Goal: Information Seeking & Learning: Learn about a topic

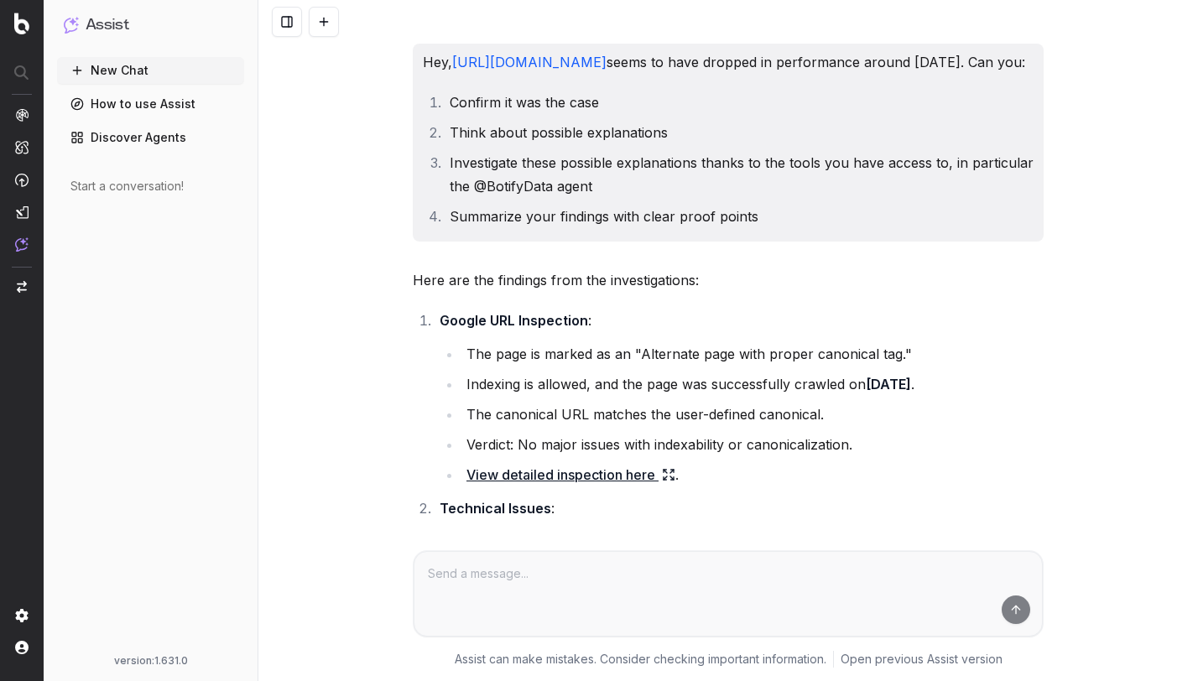
scroll to position [4779, 0]
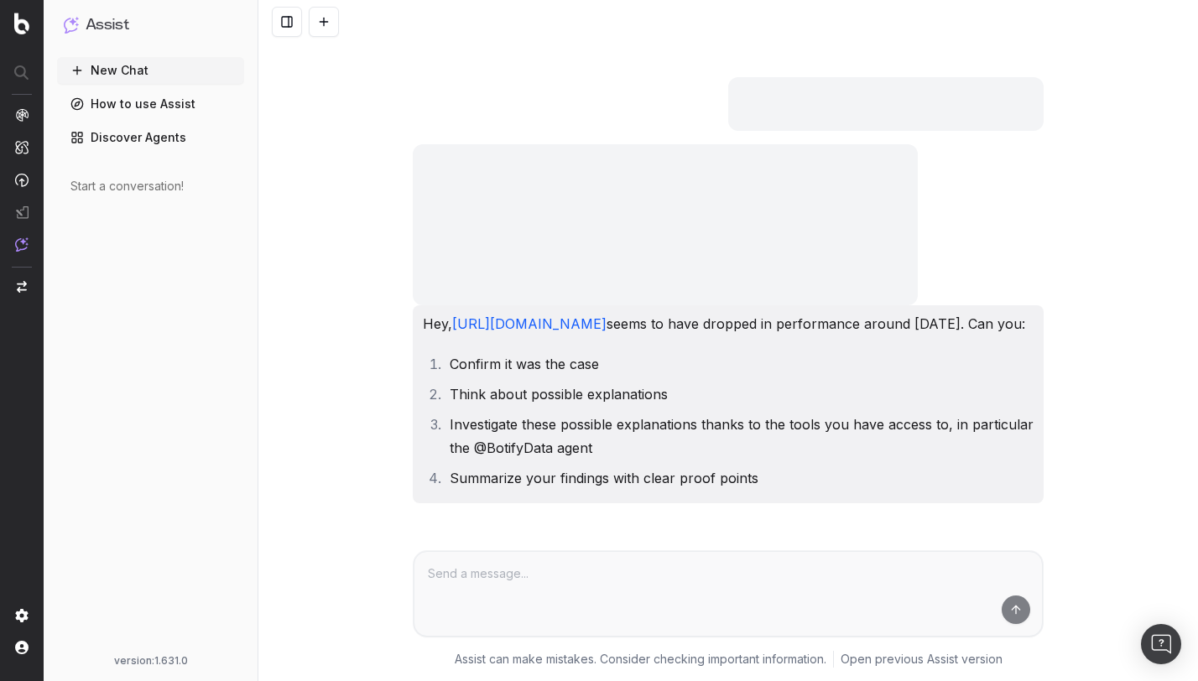
scroll to position [4779, 0]
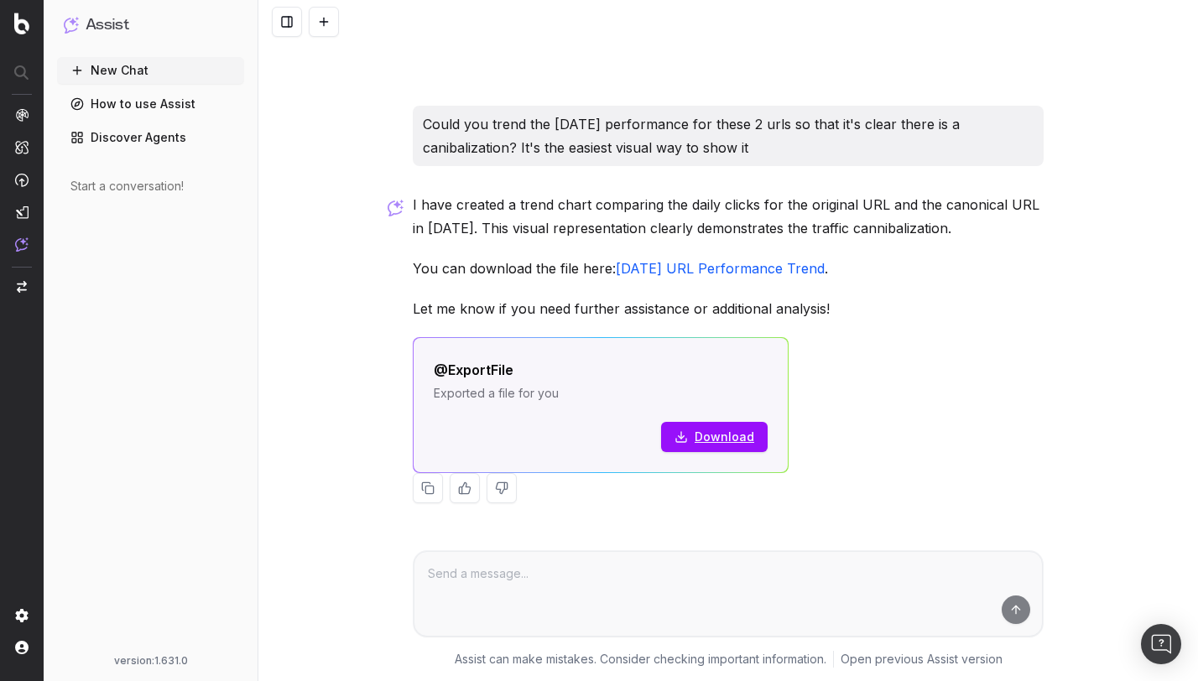
click at [355, 126] on div "Hey, https://www.hyatt.com/hyatt-place/lgazc-hyatt-place-new-york-chelsea seems…" at bounding box center [727, 340] width 939 height 681
click at [93, 216] on div "New Chat How to use Assist Discover Agents Start a conversation!" at bounding box center [150, 352] width 187 height 591
click at [367, 234] on div "Hey, https://www.hyatt.com/hyatt-place/lgazc-hyatt-place-new-york-chelsea seems…" at bounding box center [727, 340] width 939 height 681
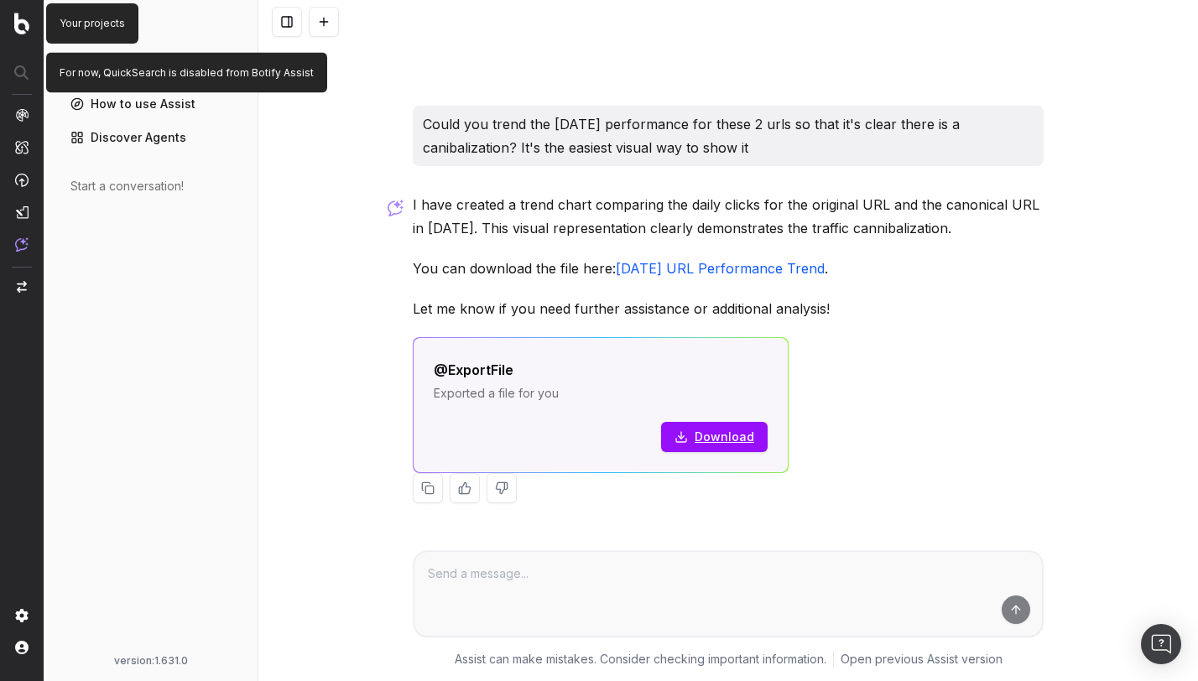
click at [18, 15] on img at bounding box center [21, 24] width 15 height 22
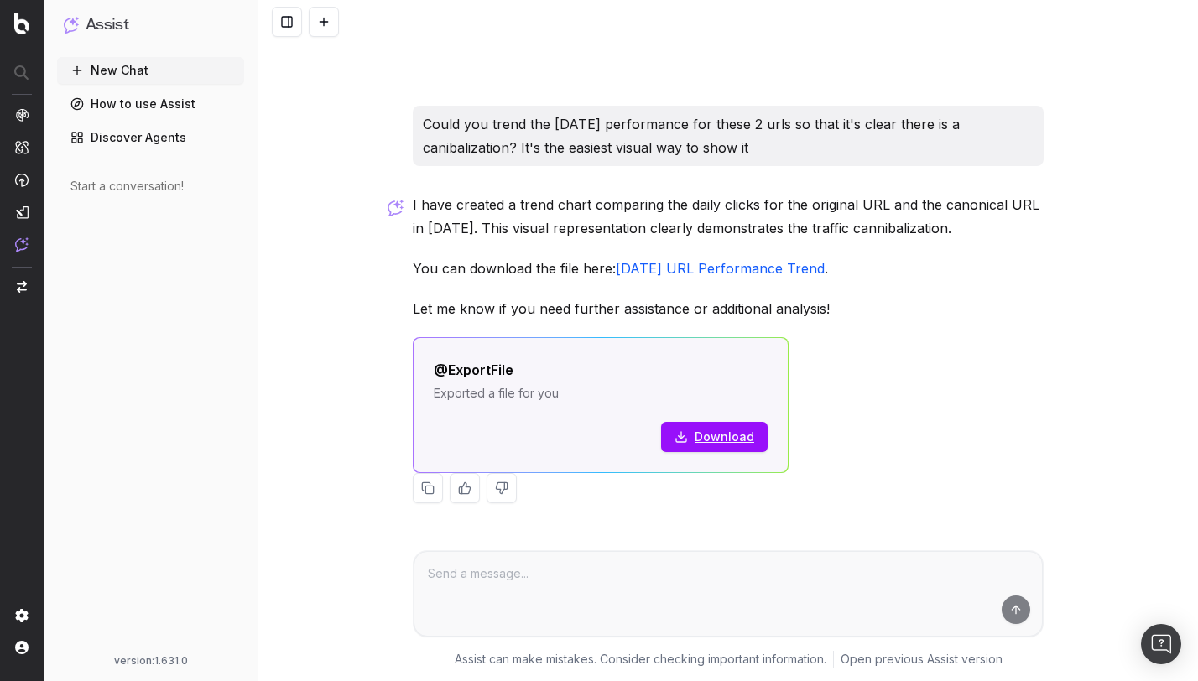
click at [18, 15] on img at bounding box center [21, 24] width 15 height 22
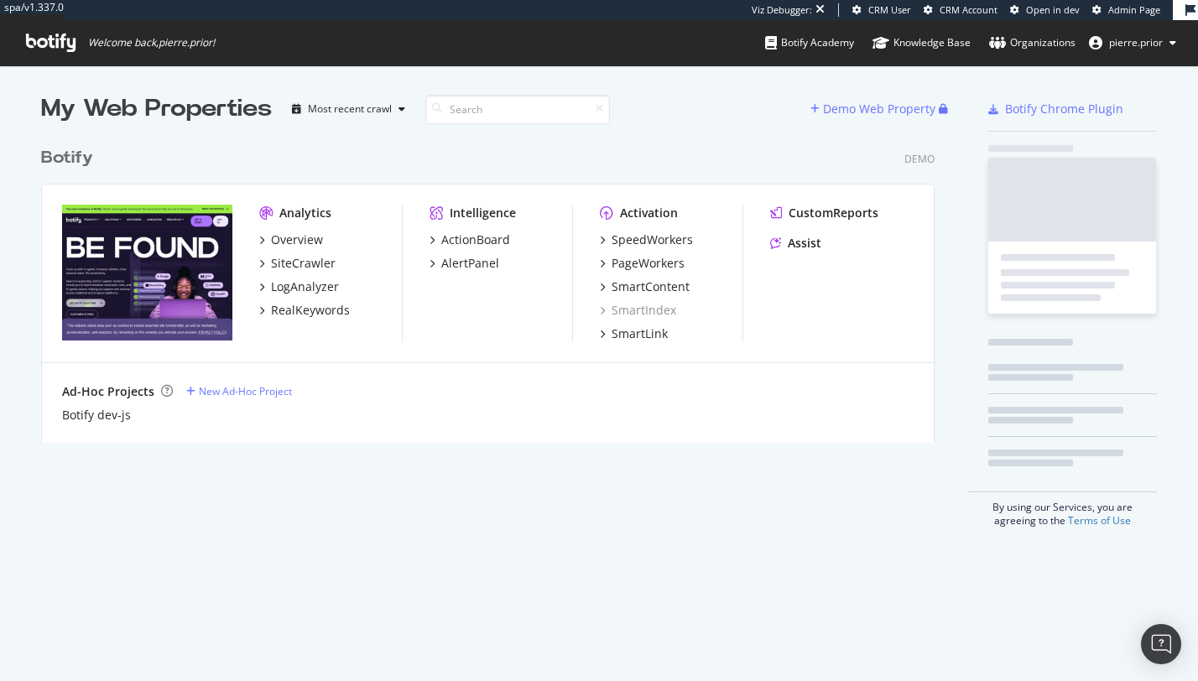
scroll to position [317, 907]
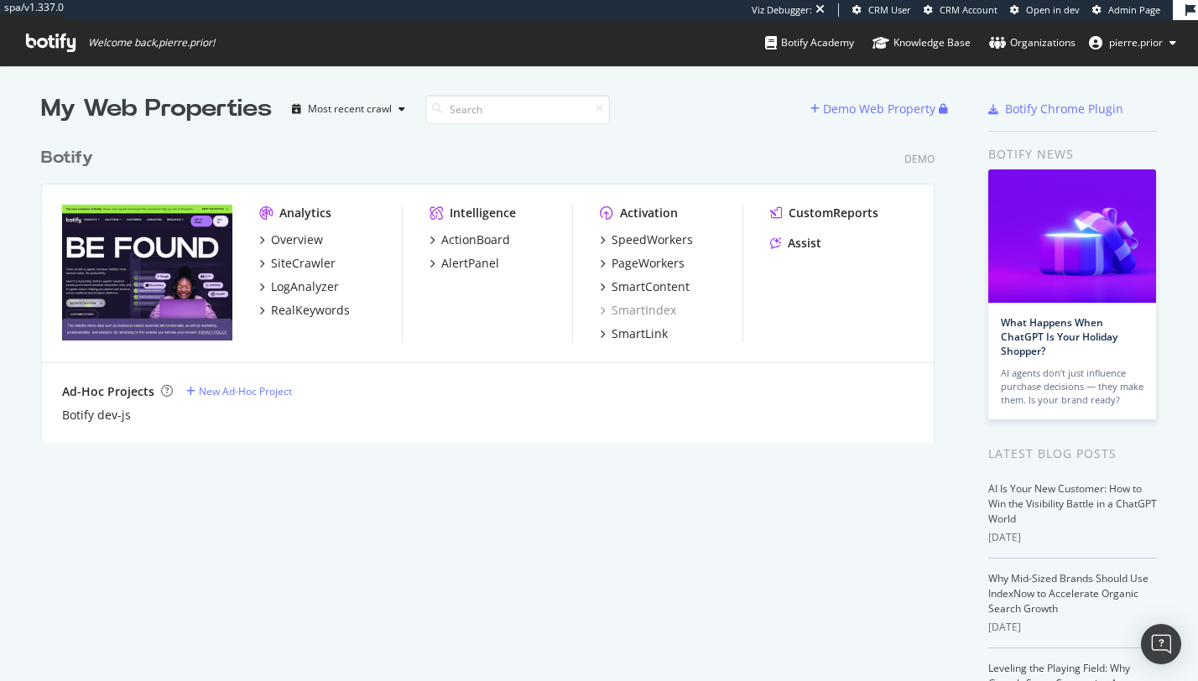
click at [393, 416] on div "Botify dev-js" at bounding box center [487, 415] width 851 height 17
click at [439, 452] on div "My Web Properties Most recent crawl Demo Web Property Botify Demo Analytics Ove…" at bounding box center [504, 483] width 927 height 783
